Goal: Task Accomplishment & Management: Use online tool/utility

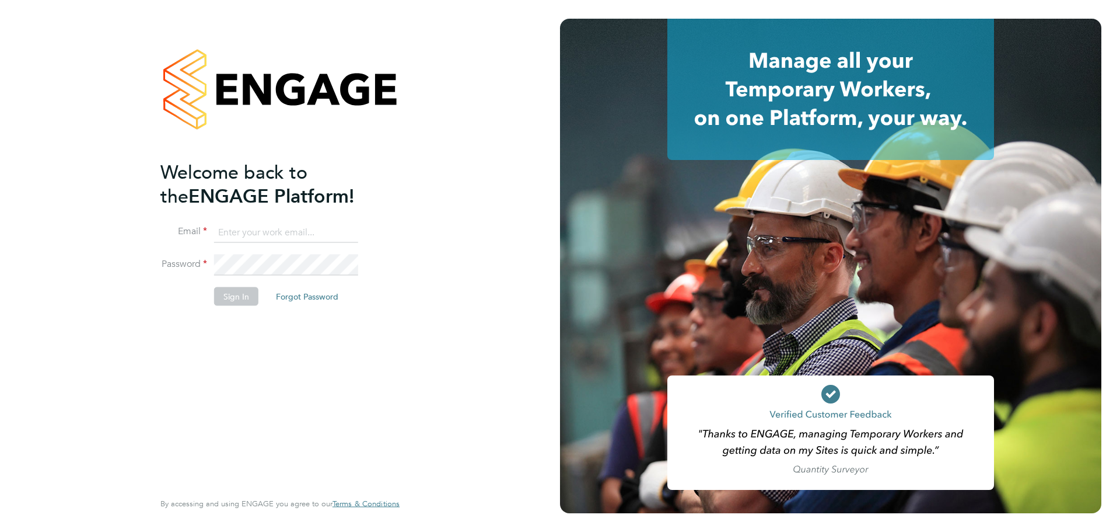
type input "Lee.saunders@wates.co.uk"
click at [227, 299] on button "Sign In" at bounding box center [236, 296] width 44 height 19
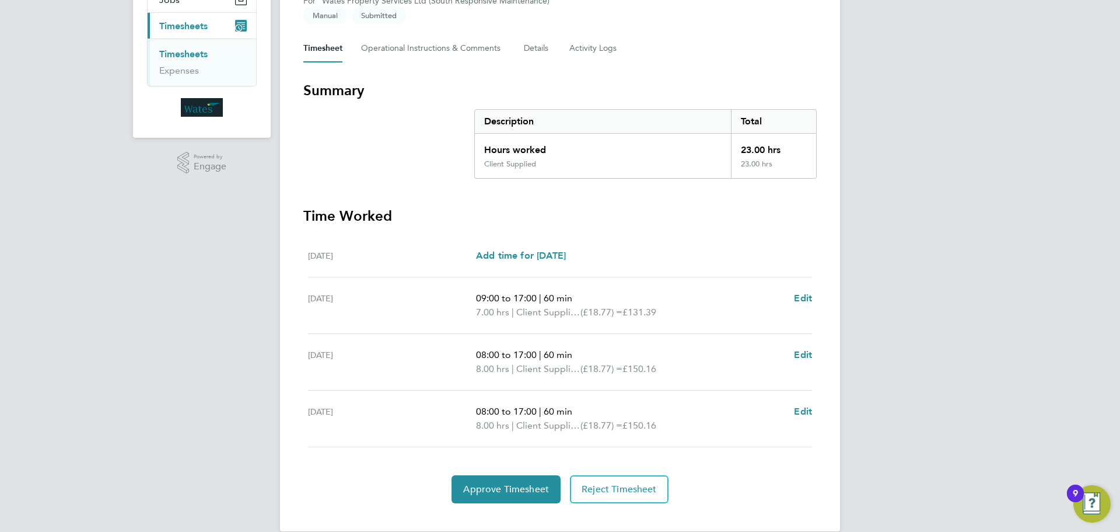
scroll to position [156, 0]
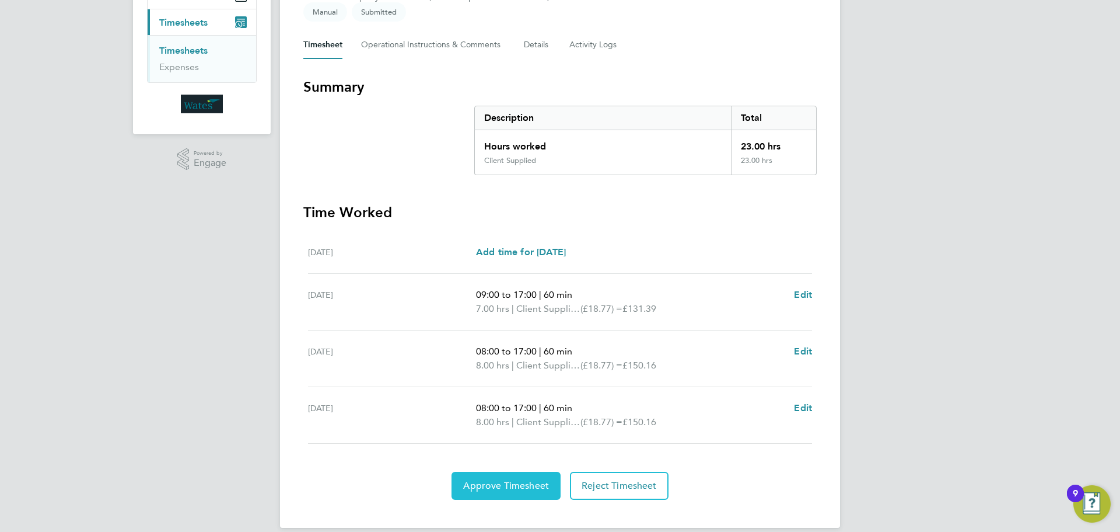
click at [506, 480] on span "Approve Timesheet" at bounding box center [506, 486] width 86 height 12
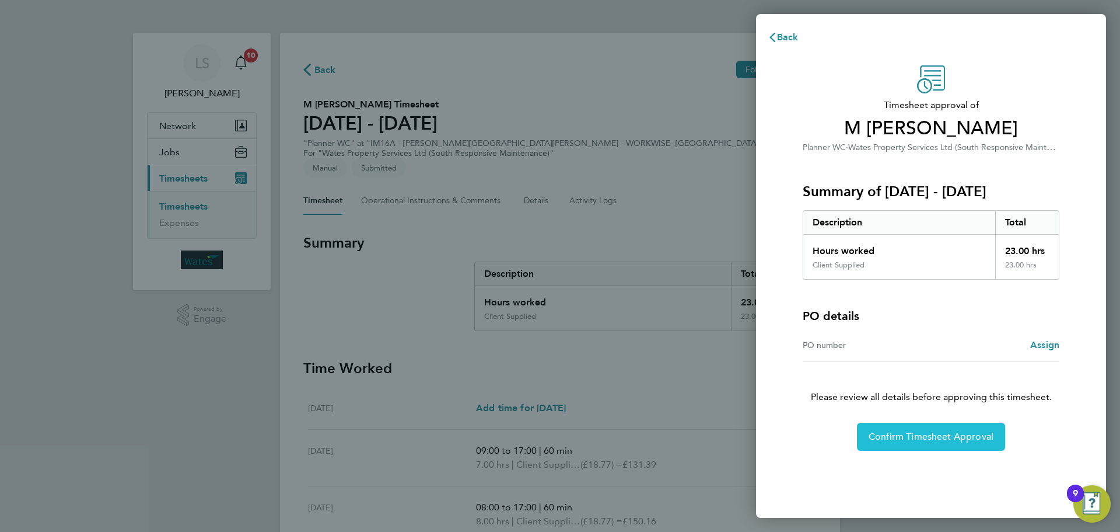
click at [928, 438] on span "Confirm Timesheet Approval" at bounding box center [931, 437] width 125 height 12
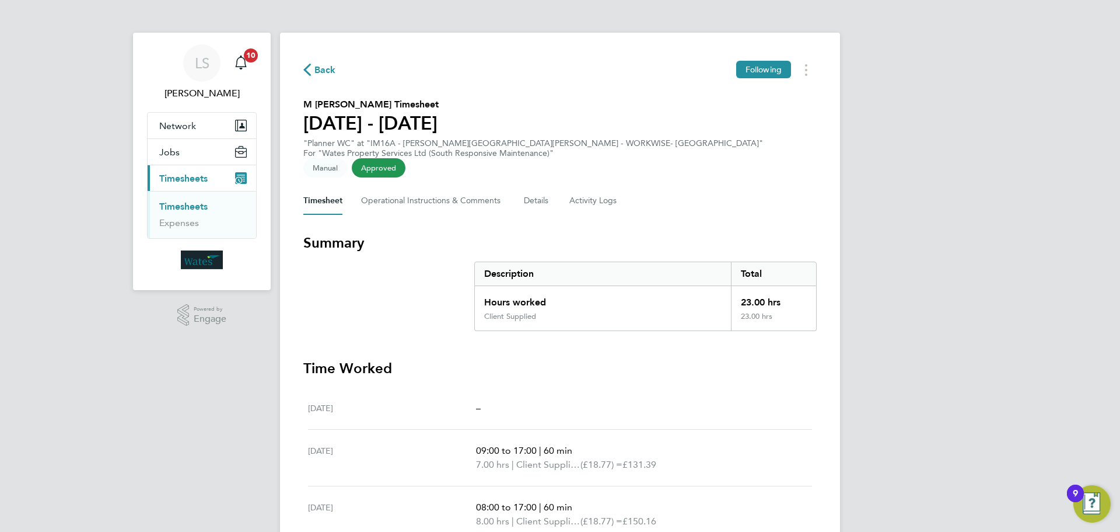
drag, startPoint x: 86, startPoint y: 62, endPoint x: 271, endPoint y: 8, distance: 192.9
click at [89, 62] on div "LS [PERSON_NAME] Notifications 10 Applications: Network Sites Jobs Placements C…" at bounding box center [560, 323] width 1120 height 646
